Goal: Information Seeking & Learning: Learn about a topic

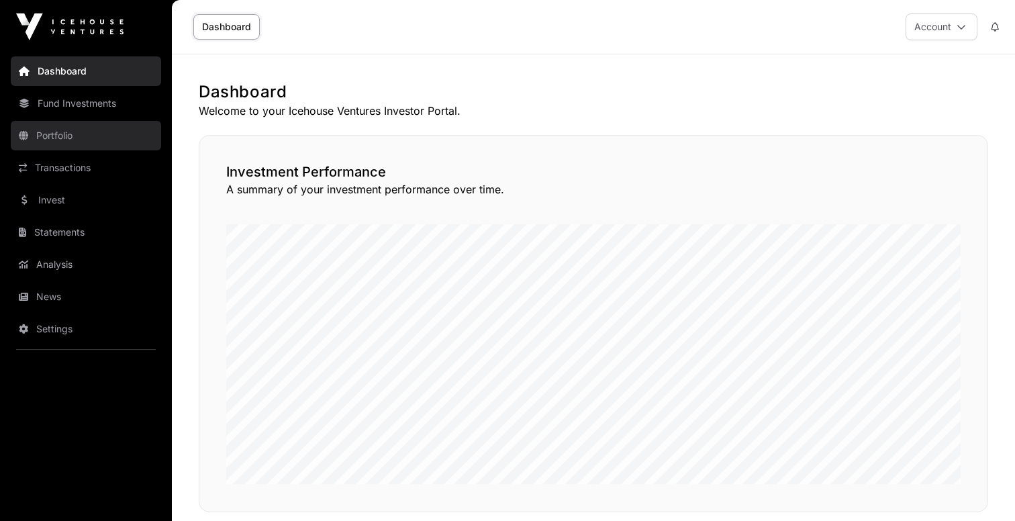
click at [52, 144] on link "Portfolio" at bounding box center [86, 136] width 150 height 30
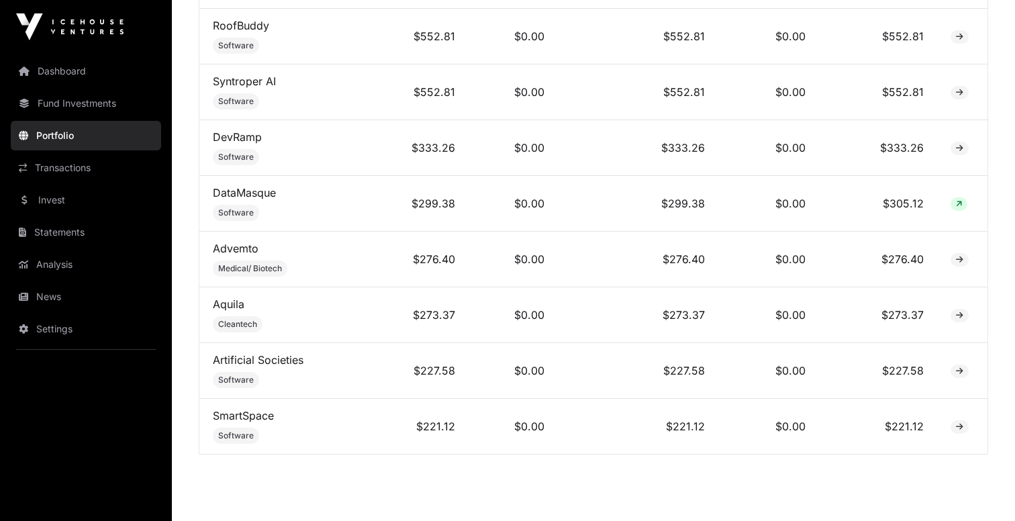
scroll to position [1935, 0]
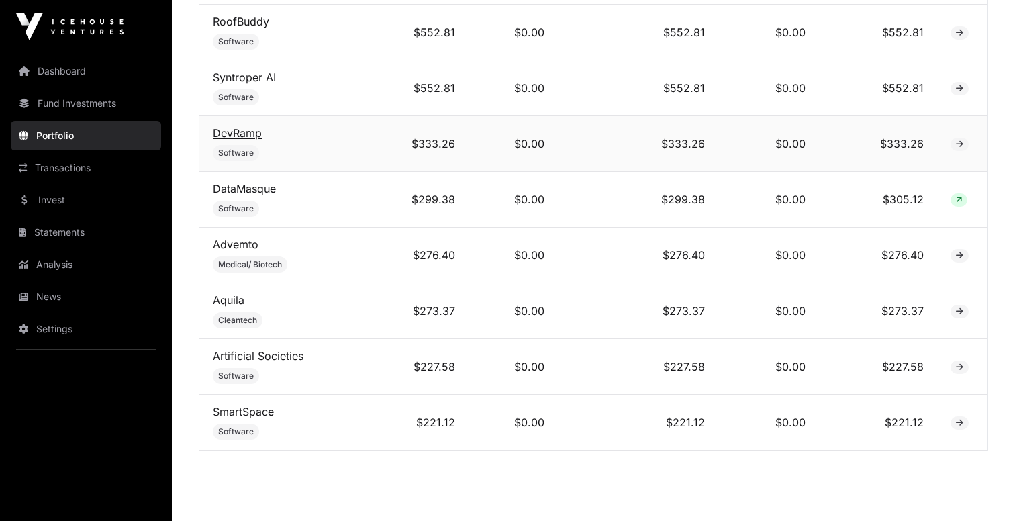
click at [228, 126] on link "DevRamp" at bounding box center [237, 132] width 49 height 13
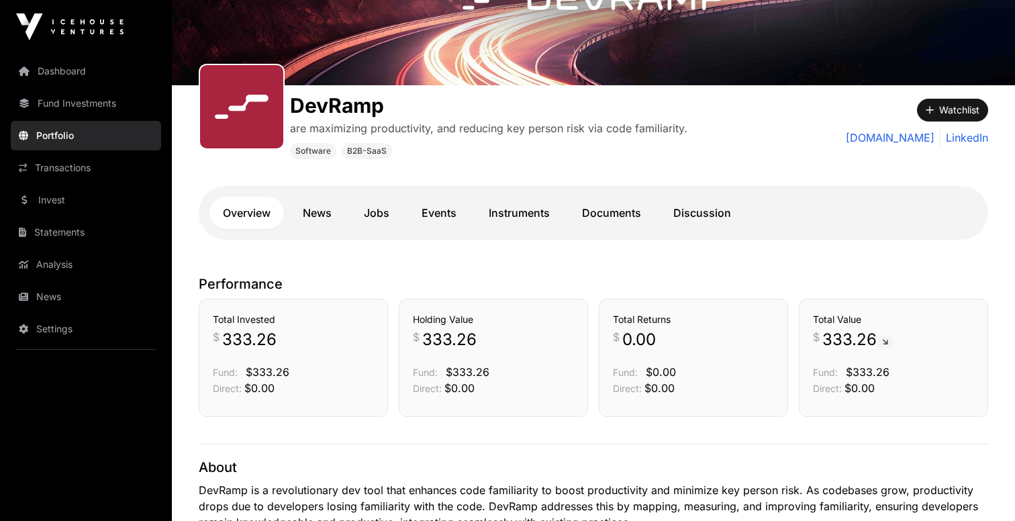
scroll to position [201, 0]
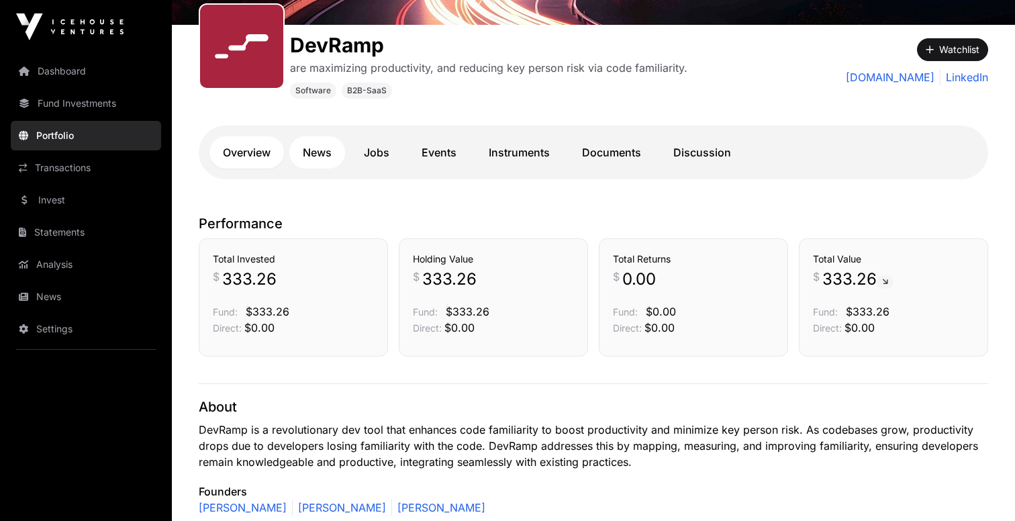
click at [321, 154] on link "News" at bounding box center [317, 152] width 56 height 32
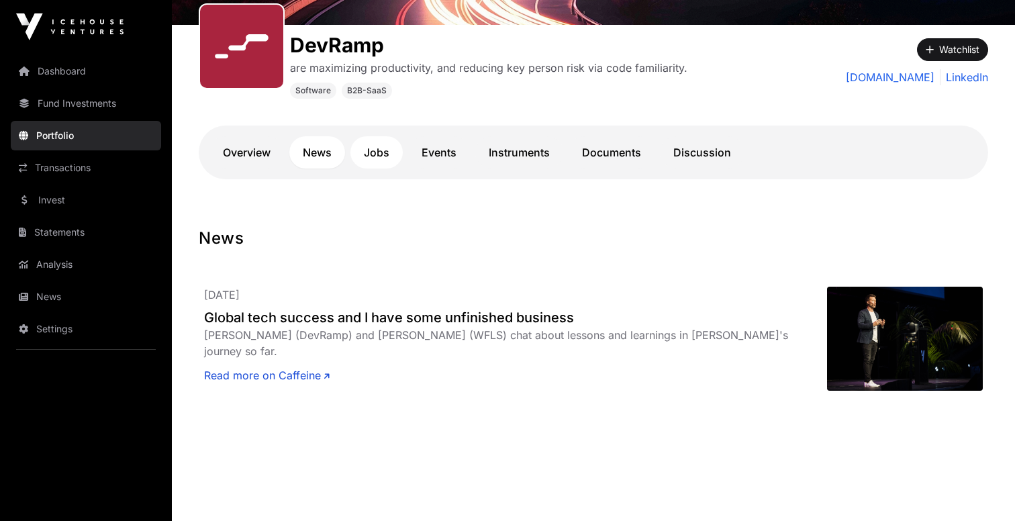
click at [375, 148] on link "Jobs" at bounding box center [376, 152] width 52 height 32
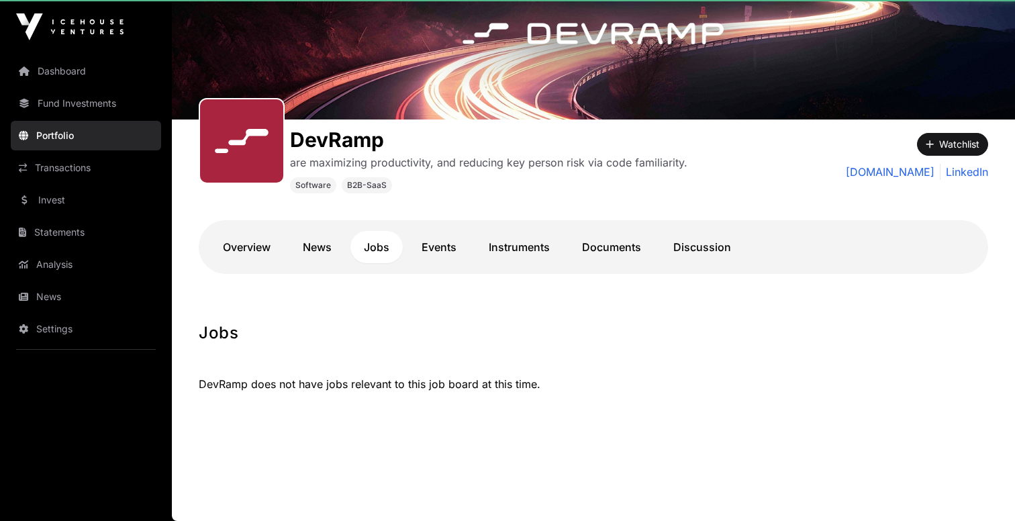
scroll to position [107, 0]
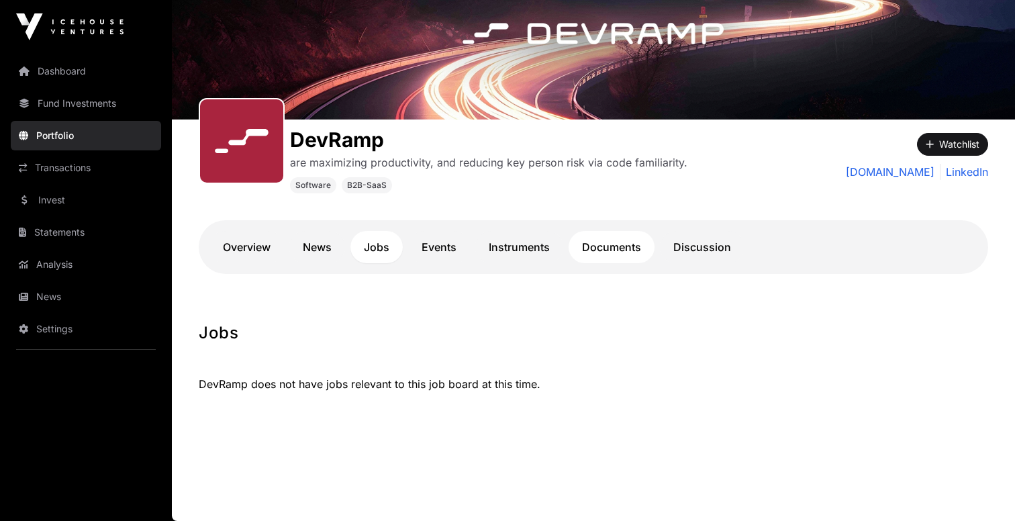
click at [617, 252] on link "Documents" at bounding box center [611, 247] width 86 height 32
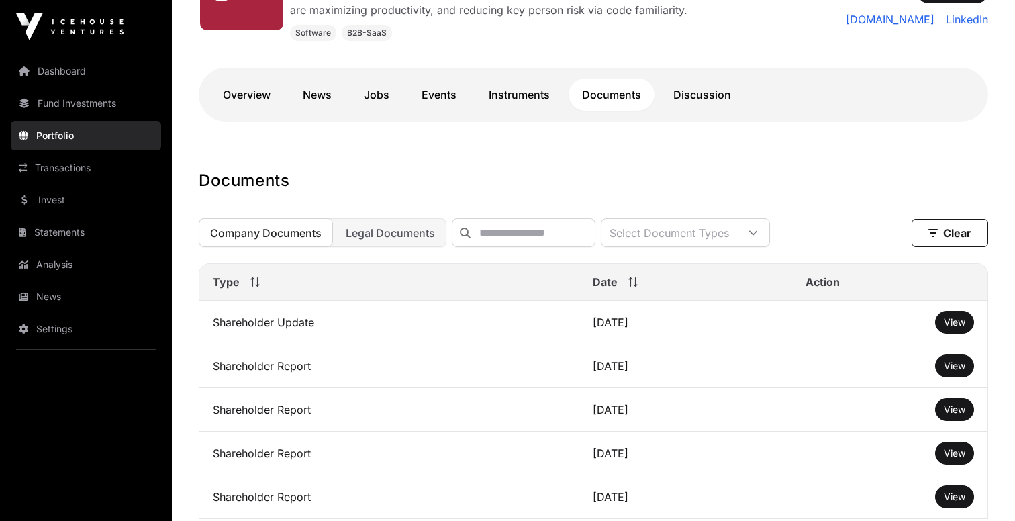
scroll to position [280, 0]
